Goal: Find specific page/section: Find specific page/section

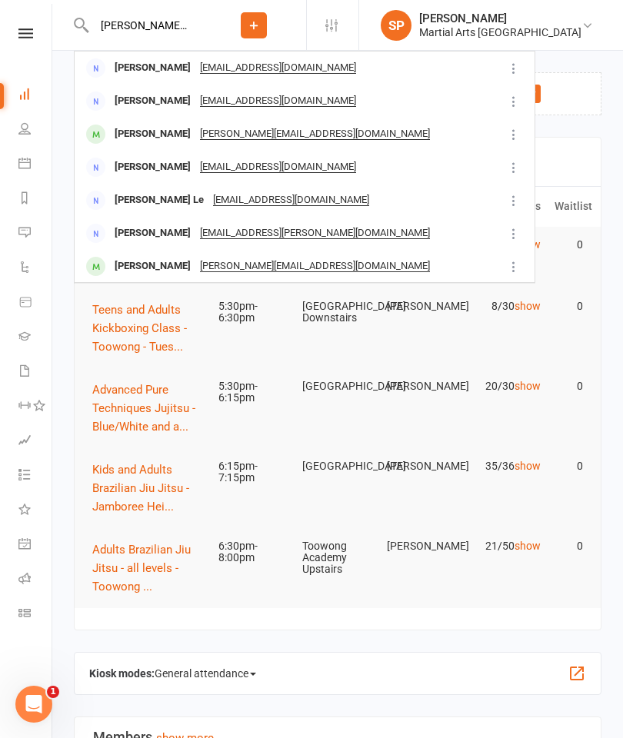
type input "[PERSON_NAME] la"
click at [156, 268] on div "[PERSON_NAME]" at bounding box center [152, 266] width 85 height 22
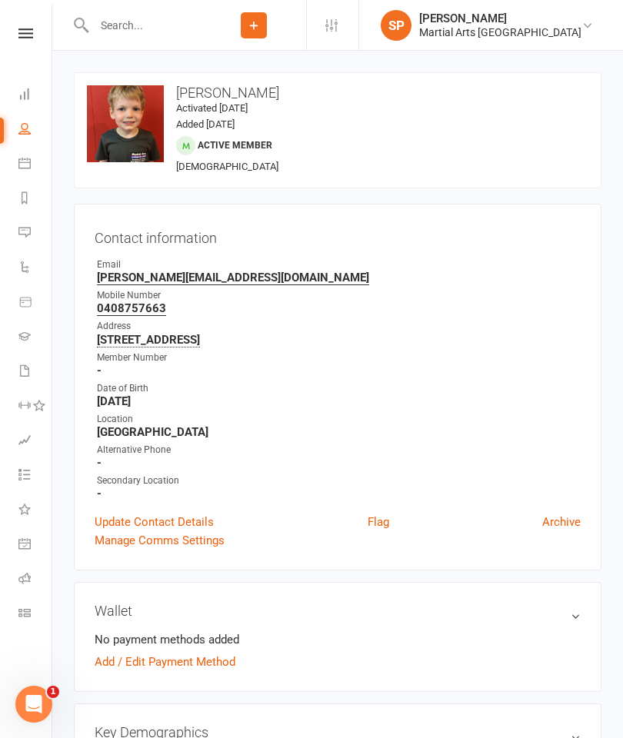
click at [103, 15] on input "text" at bounding box center [145, 26] width 112 height 22
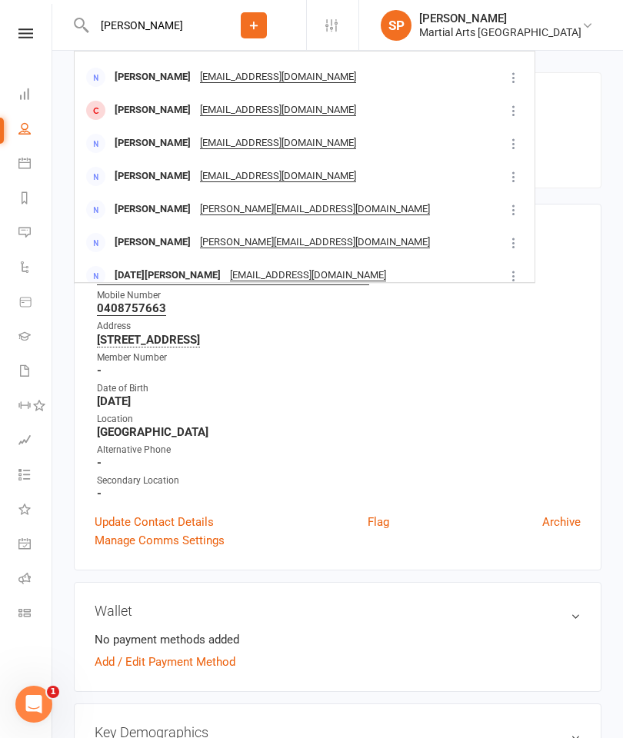
scroll to position [431, 0]
type input "[PERSON_NAME]"
click at [157, 298] on div "[PERSON_NAME]" at bounding box center [152, 309] width 85 height 22
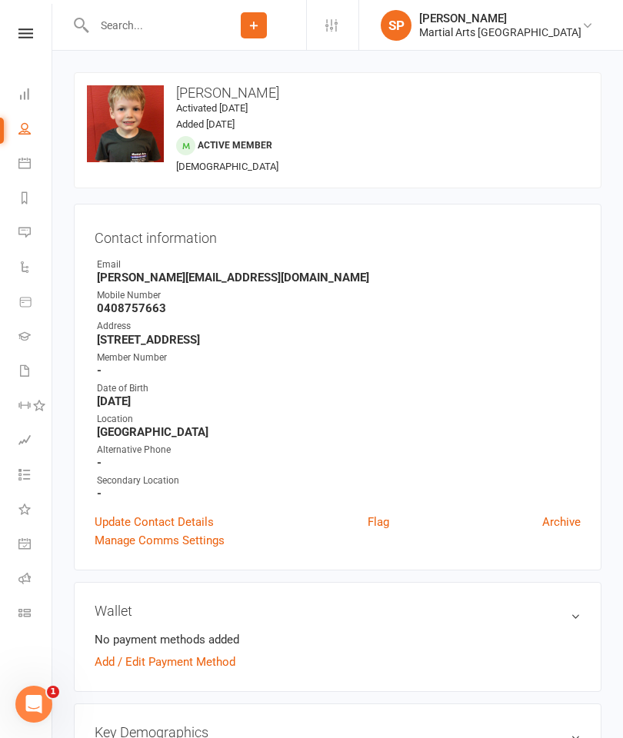
click at [32, 36] on icon at bounding box center [25, 33] width 15 height 10
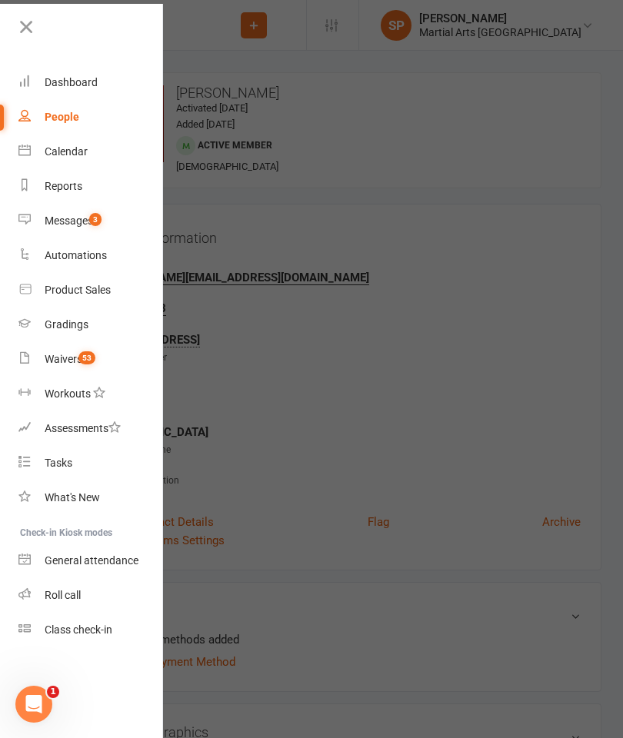
click at [55, 78] on div "Dashboard" at bounding box center [71, 82] width 53 height 12
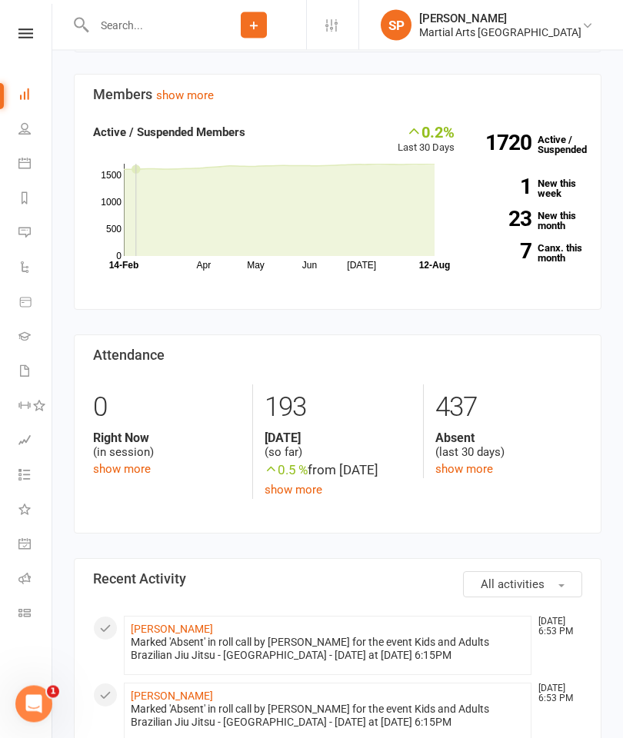
scroll to position [343, 0]
